Goal: Task Accomplishment & Management: Manage account settings

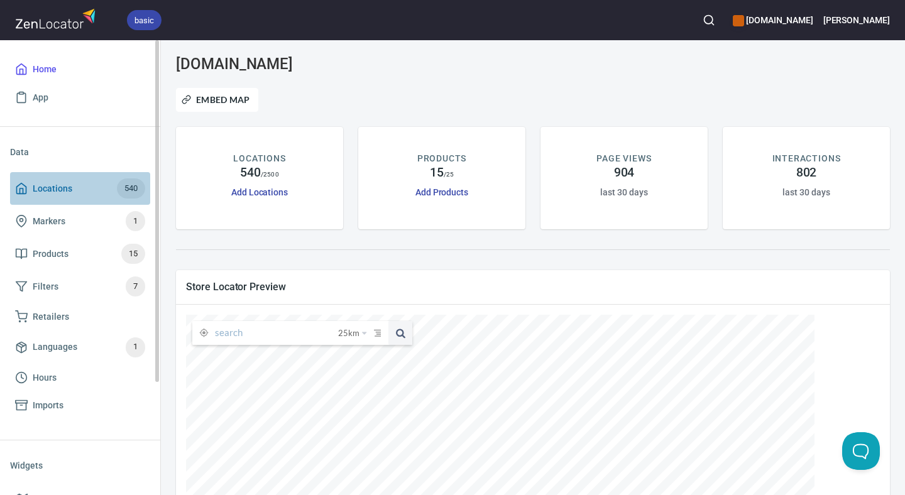
click at [59, 189] on span "Locations" at bounding box center [53, 189] width 40 height 16
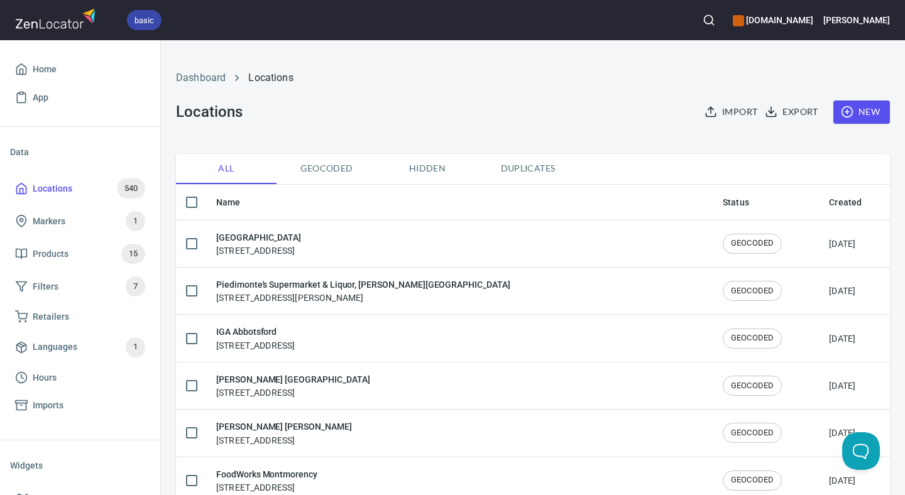
checkbox input "false"
click at [872, 110] on button "New" at bounding box center [861, 112] width 57 height 23
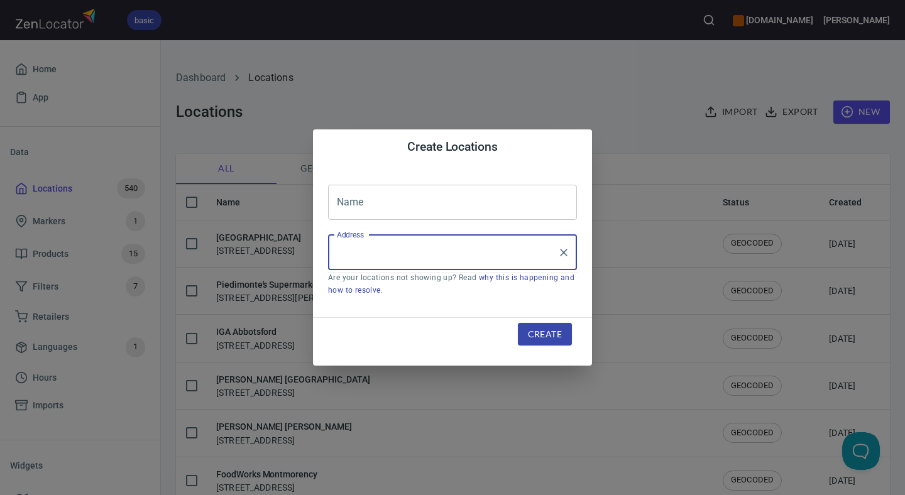
click at [417, 241] on input "Address" at bounding box center [443, 253] width 219 height 24
paste input "[STREET_ADDRESS][DATE]"
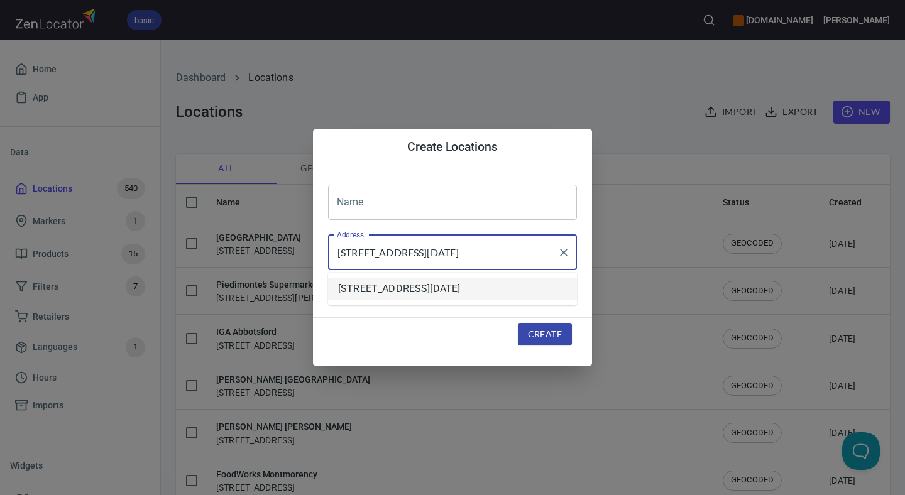
click at [459, 288] on li "[STREET_ADDRESS][DATE]" at bounding box center [452, 289] width 249 height 23
type input "[STREET_ADDRESS][DATE]"
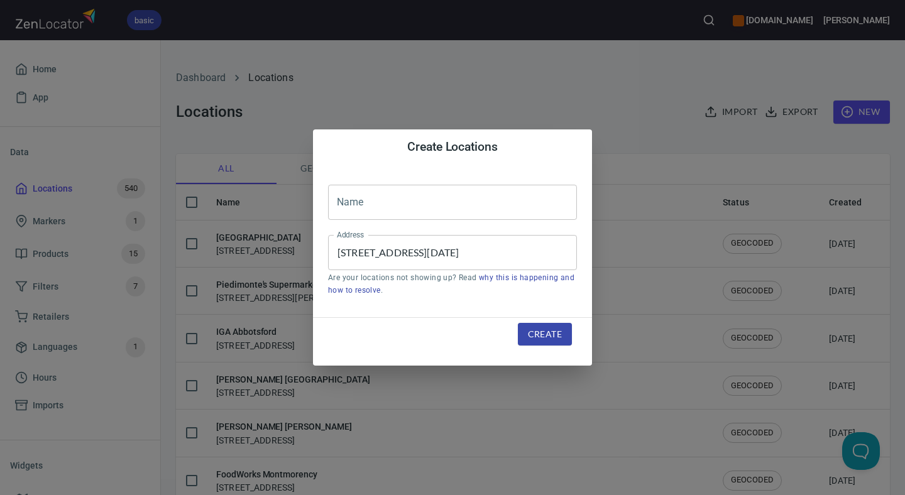
scroll to position [0, 0]
click at [427, 196] on input "text" at bounding box center [452, 202] width 249 height 35
paste input "Cellar and Pantry"
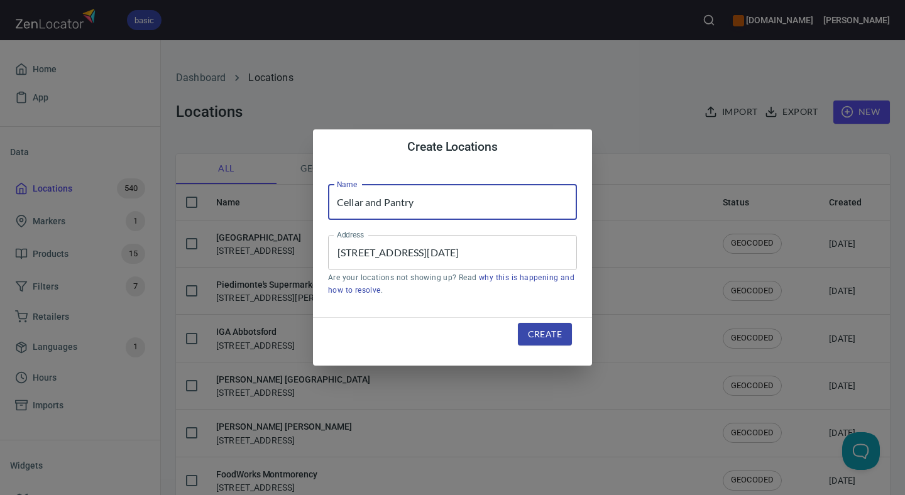
type input "Cellar and Pantry"
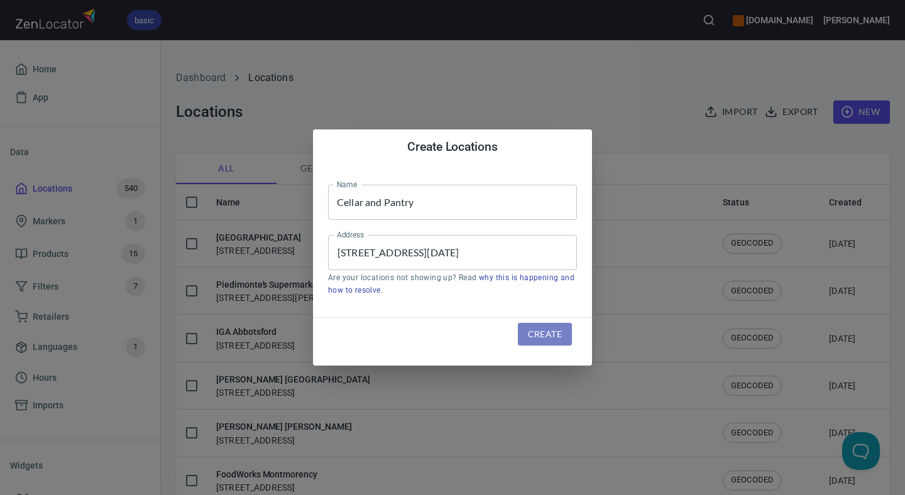
click at [530, 336] on span "Create" at bounding box center [545, 335] width 34 height 16
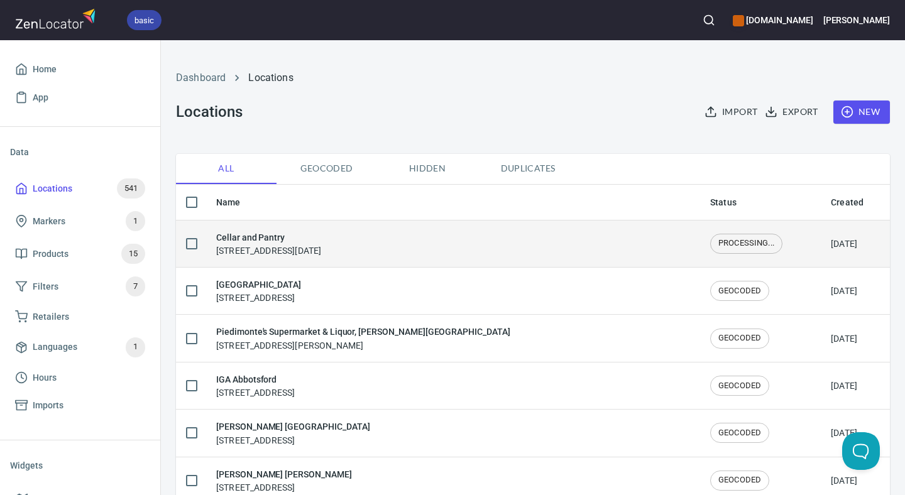
click at [252, 241] on h6 "Cellar and Pantry" at bounding box center [268, 238] width 105 height 14
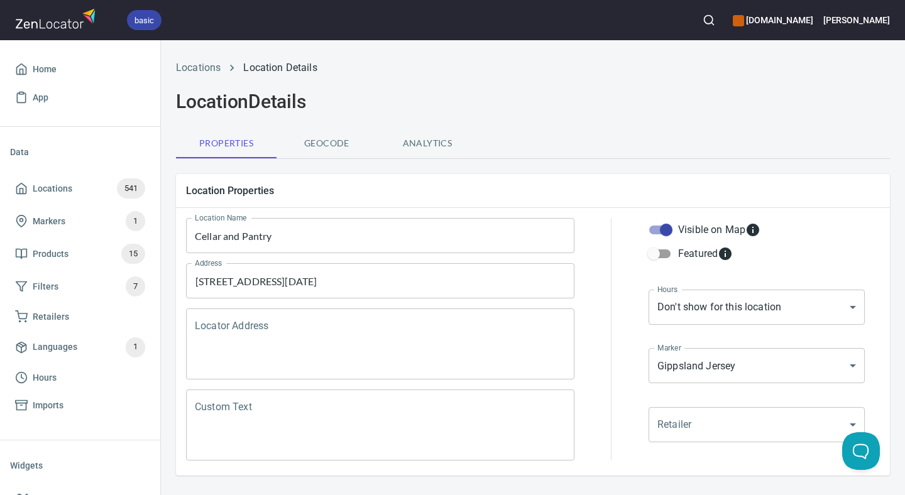
scroll to position [45, 0]
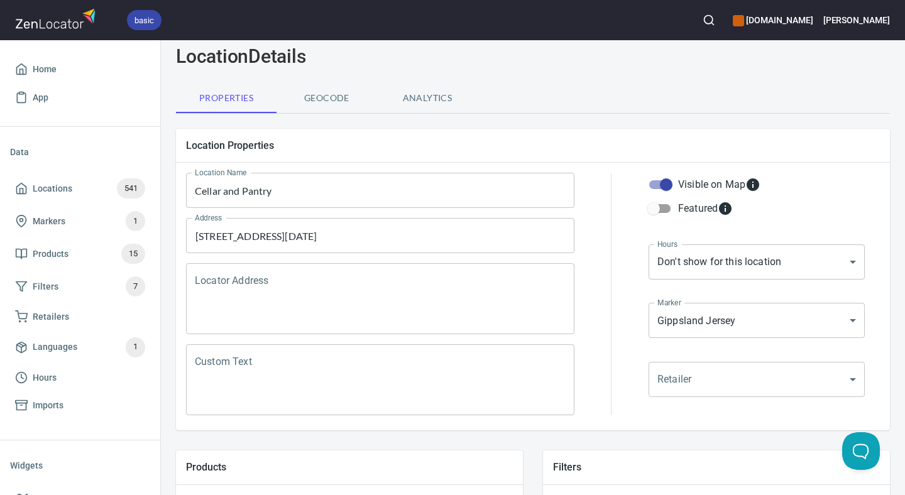
click at [662, 204] on input "Featured" at bounding box center [654, 209] width 72 height 24
checkbox input "true"
click at [715, 411] on div "Retailer ​ Retailer" at bounding box center [756, 389] width 221 height 59
click at [717, 402] on div "Retailer ​ Retailer" at bounding box center [756, 389] width 221 height 59
click at [722, 387] on body "basic [DOMAIN_NAME] [PERSON_NAME] Home App Data Locations 541 Markers 1 Product…" at bounding box center [452, 247] width 905 height 495
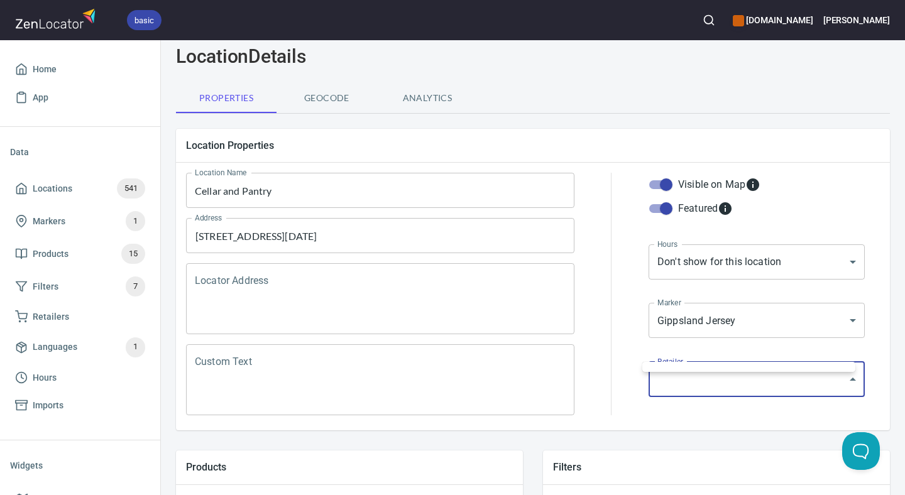
click at [625, 339] on div at bounding box center [452, 247] width 905 height 495
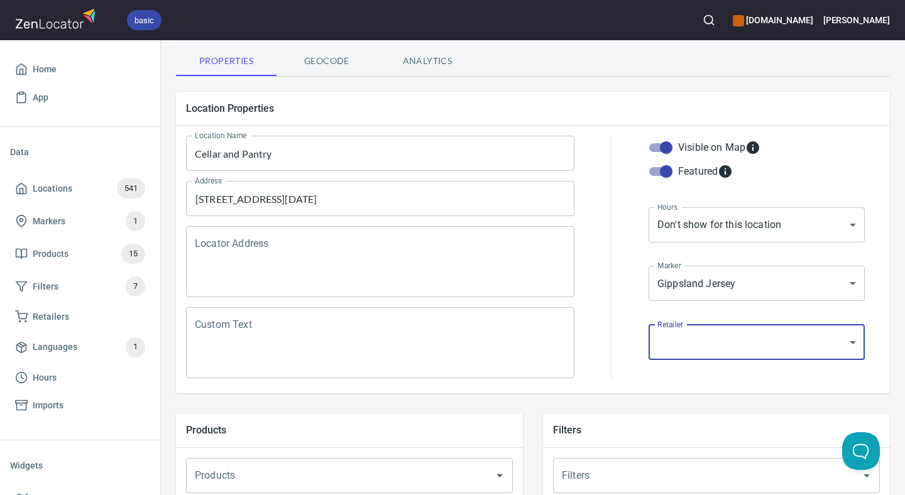
click at [625, 339] on div at bounding box center [611, 257] width 59 height 258
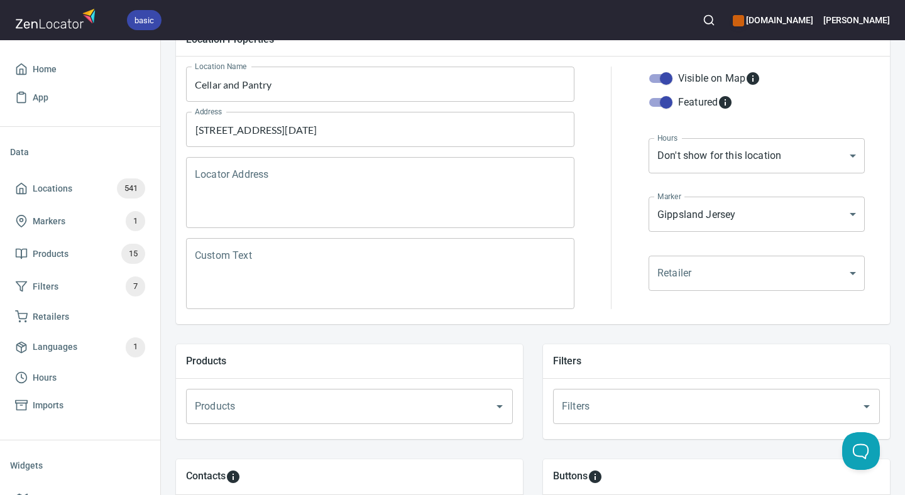
scroll to position [425, 0]
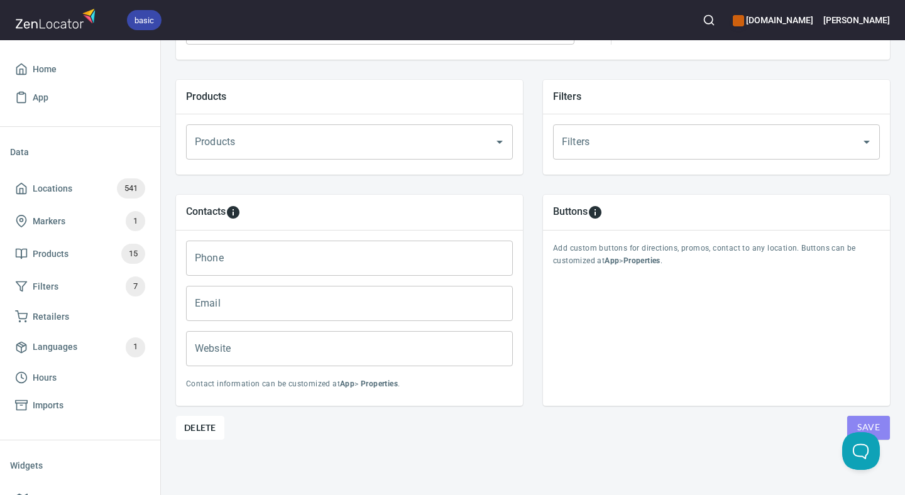
click at [847, 423] on button "Save" at bounding box center [868, 428] width 43 height 24
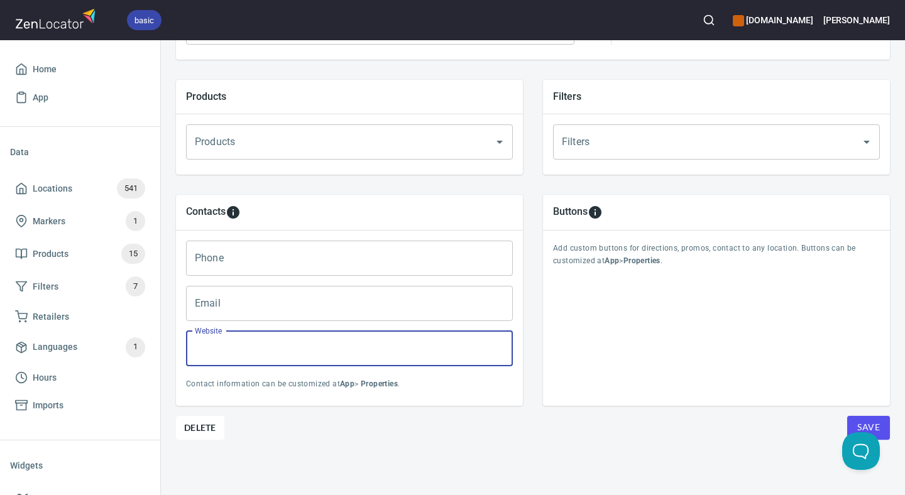
click at [353, 341] on input "Website" at bounding box center [349, 348] width 327 height 35
paste input "[URL][DOMAIN_NAME]"
type input "[URL][DOMAIN_NAME]"
click at [847, 416] on button "Save" at bounding box center [868, 428] width 43 height 24
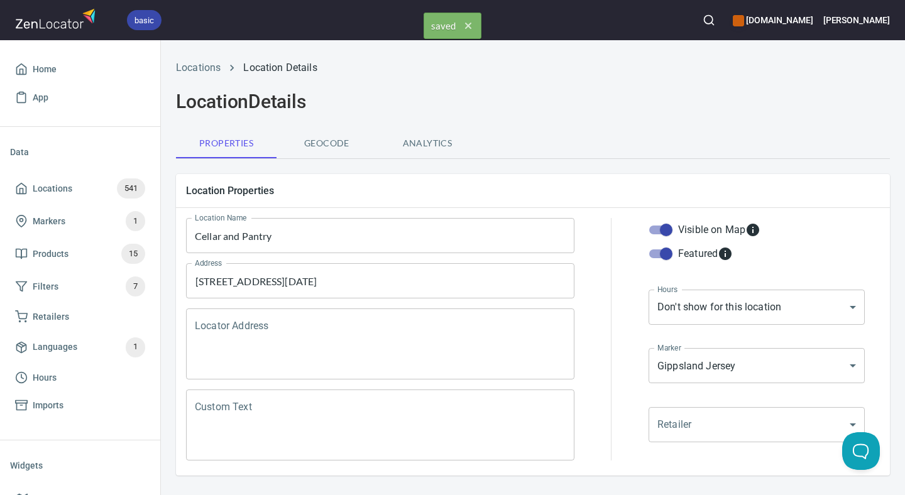
scroll to position [41, 0]
